Goal: Book appointment/travel/reservation

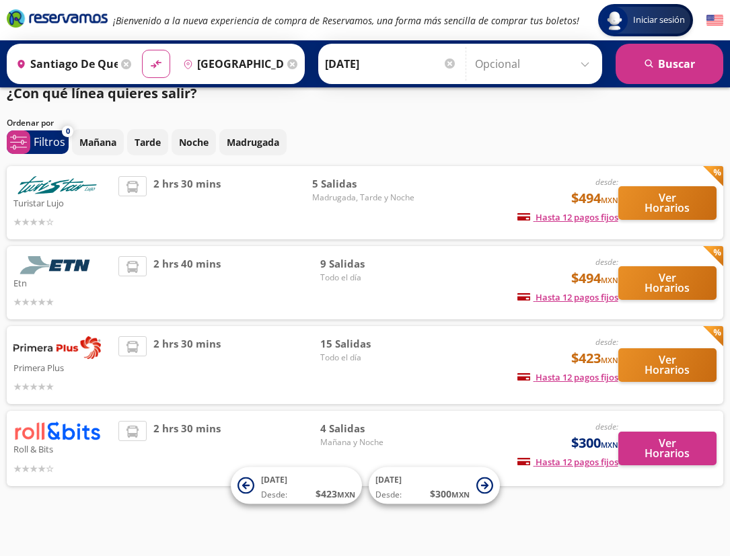
scroll to position [23, 0]
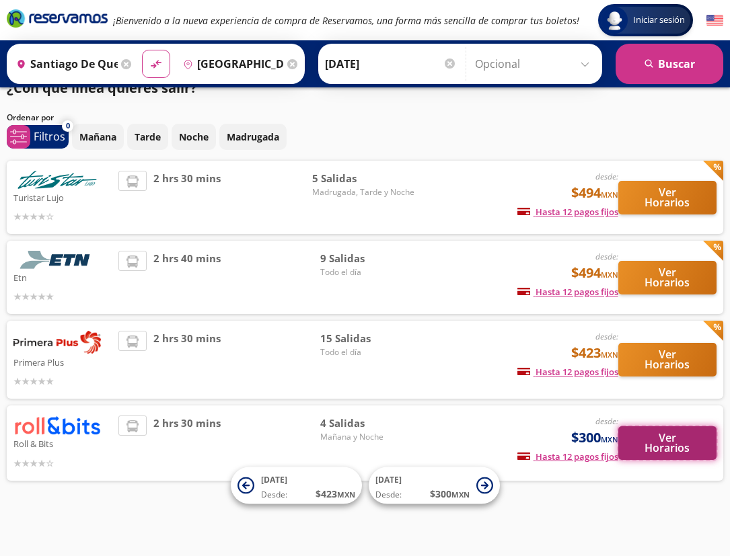
click at [646, 447] on button "Ver Horarios" at bounding box center [667, 443] width 98 height 34
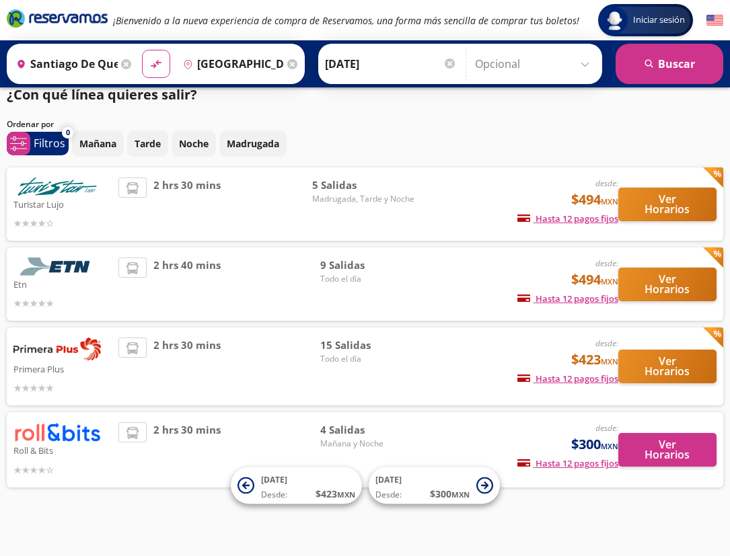
scroll to position [23, 0]
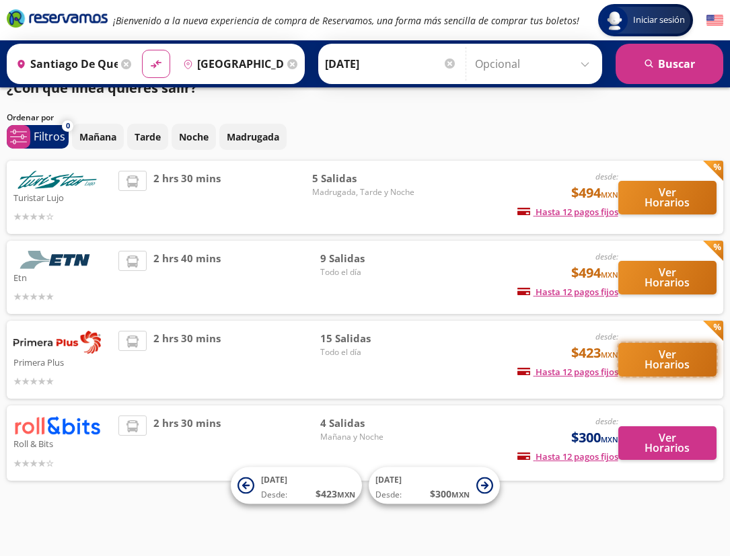
click at [669, 359] on button "Ver Horarios" at bounding box center [667, 360] width 98 height 34
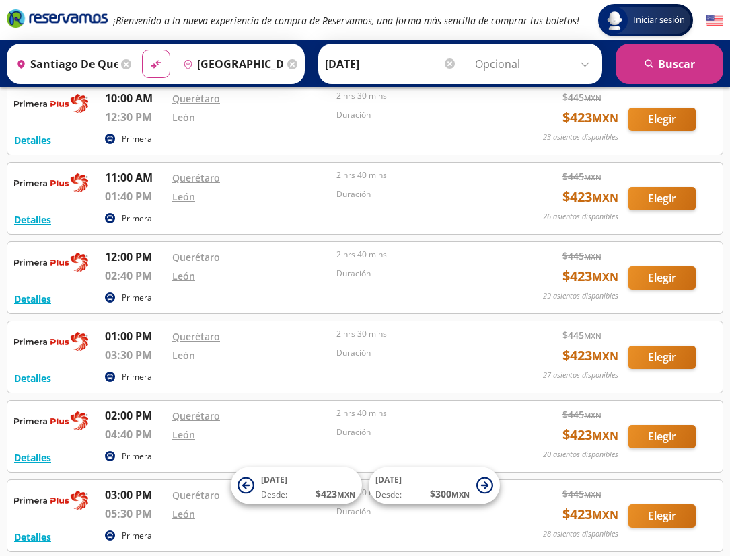
scroll to position [23, 0]
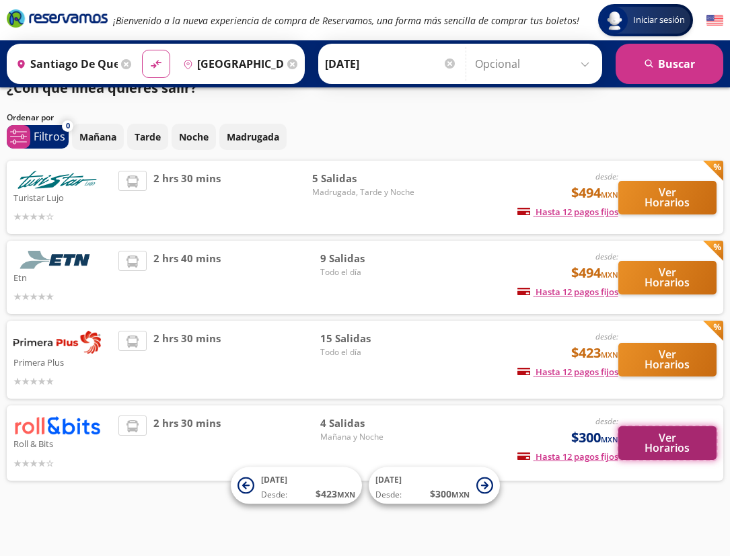
click at [670, 449] on button "Ver Horarios" at bounding box center [667, 443] width 98 height 34
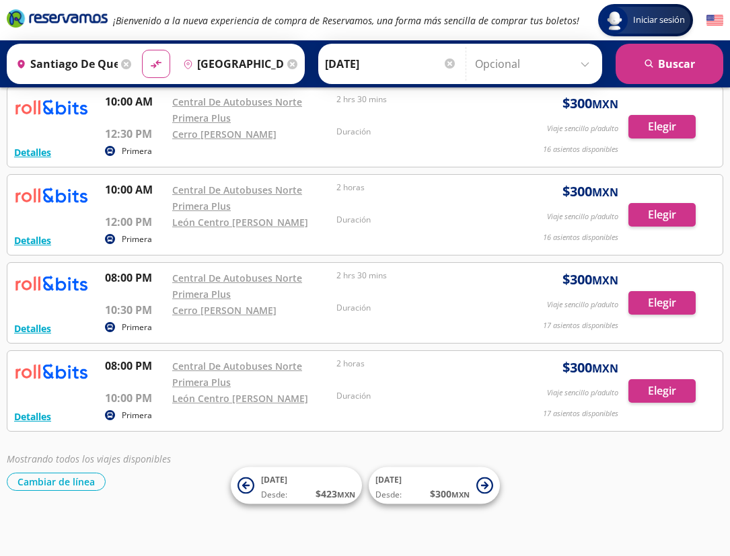
scroll to position [77, 0]
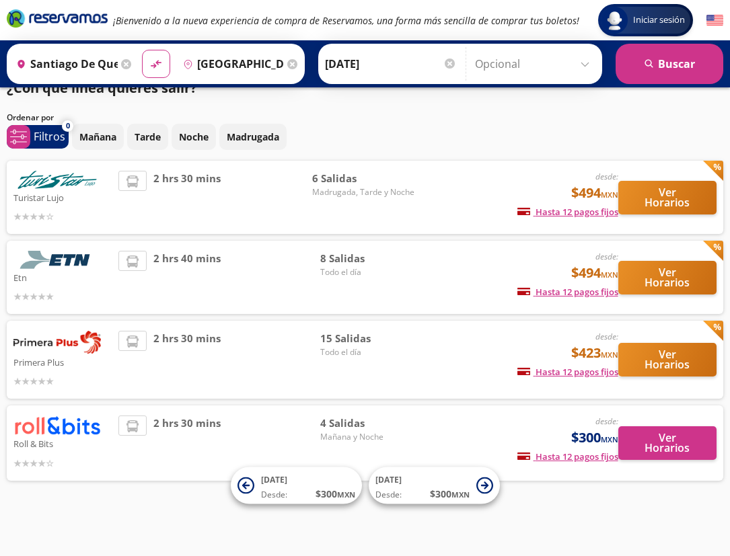
scroll to position [23, 0]
click at [654, 453] on button "Ver Horarios" at bounding box center [667, 443] width 98 height 34
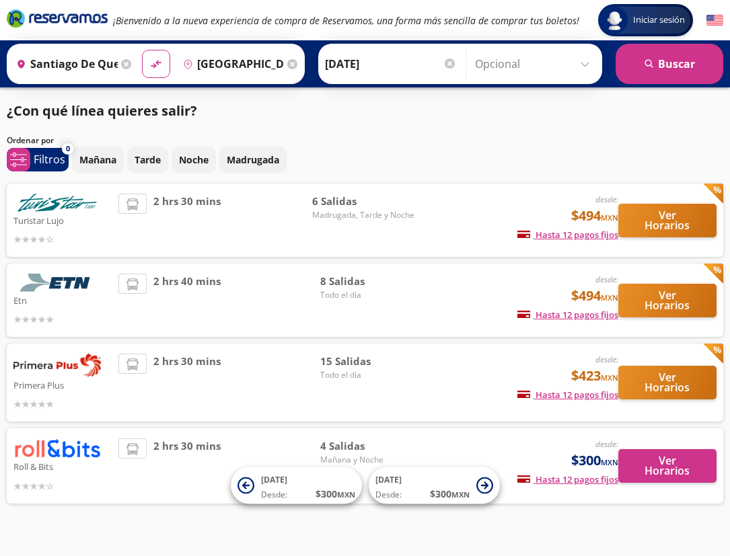
scroll to position [23, 0]
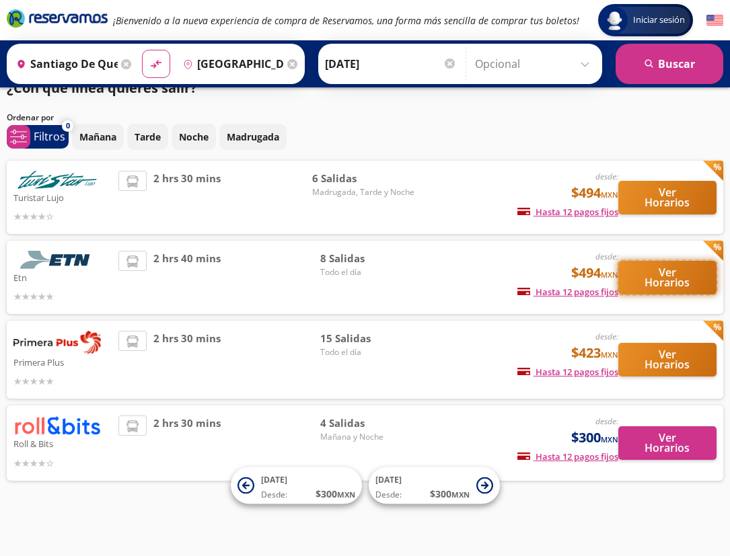
click at [652, 285] on button "Ver Horarios" at bounding box center [667, 278] width 98 height 34
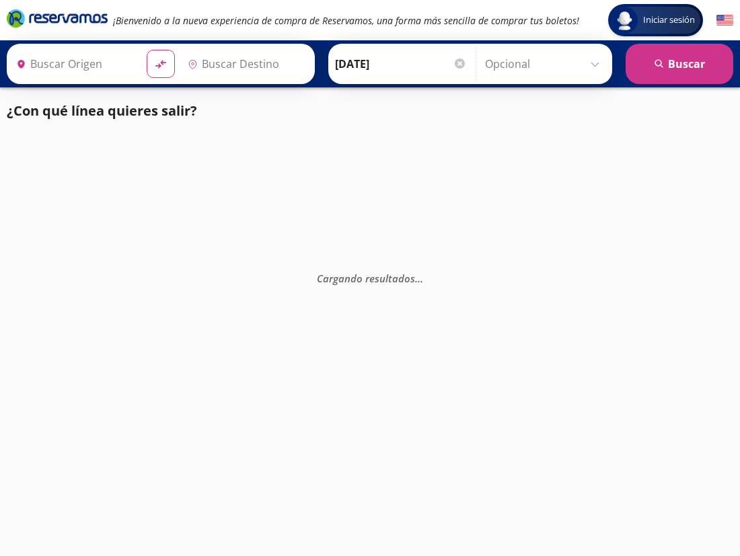
type input "[GEOGRAPHIC_DATA], [GEOGRAPHIC_DATA]"
type input "Santiago de Querétaro, [GEOGRAPHIC_DATA]"
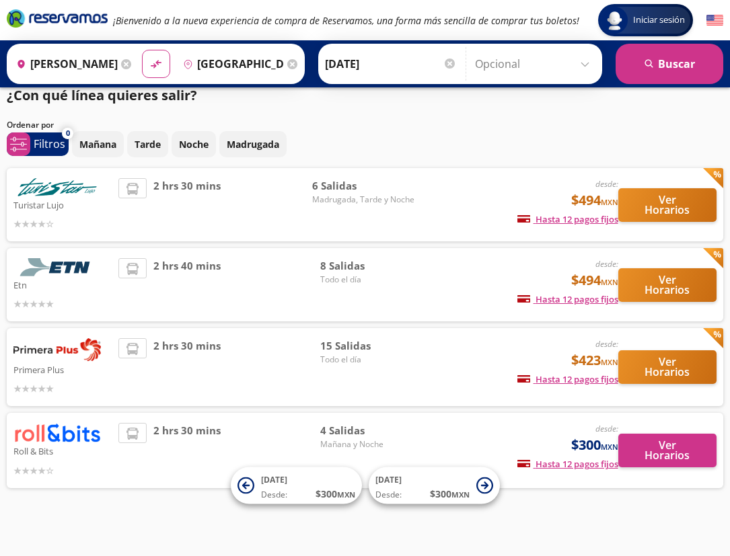
scroll to position [23, 0]
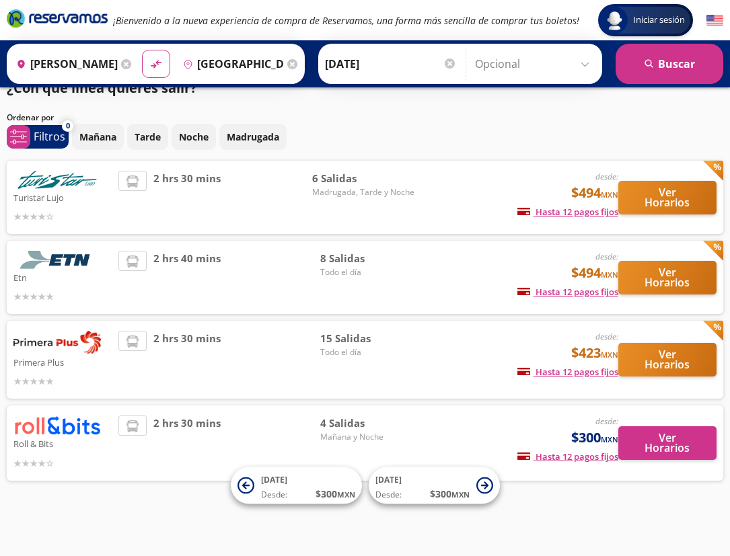
click at [241, 292] on div "2 hrs 40 mins" at bounding box center [218, 277] width 201 height 53
click at [651, 187] on button "Ver Horarios" at bounding box center [667, 198] width 98 height 34
